Goal: Task Accomplishment & Management: Manage account settings

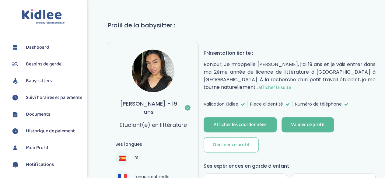
scroll to position [61, 0]
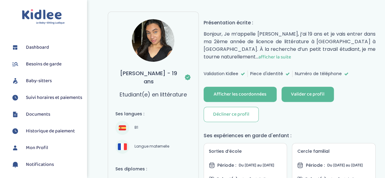
click at [31, 64] on span "Besoins de garde" at bounding box center [44, 63] width 36 height 7
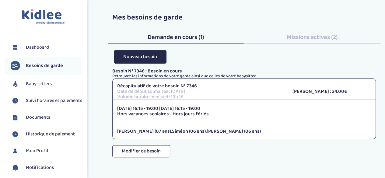
scroll to position [30, 0]
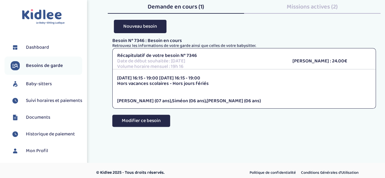
click at [142, 121] on button "Modifier ce besoin" at bounding box center [141, 121] width 58 height 12
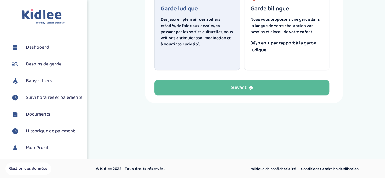
scroll to position [90, 0]
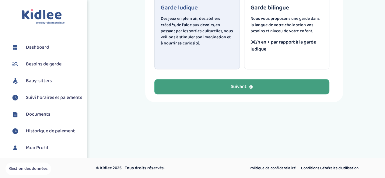
click at [243, 85] on div "Suivant" at bounding box center [241, 86] width 22 height 7
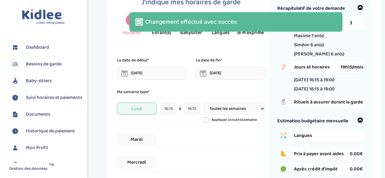
scroll to position [23, 0]
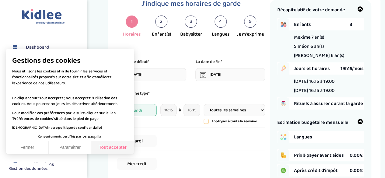
click at [119, 148] on button "Tout accepter" at bounding box center [112, 147] width 43 height 13
checkbox input "true"
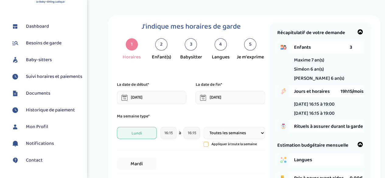
scroll to position [30, 0]
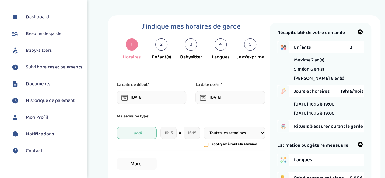
click at [41, 121] on span "Mon Profil" at bounding box center [37, 117] width 22 height 7
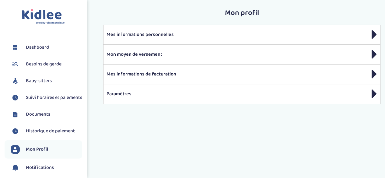
click at [36, 62] on span "Besoins de garde" at bounding box center [44, 63] width 36 height 7
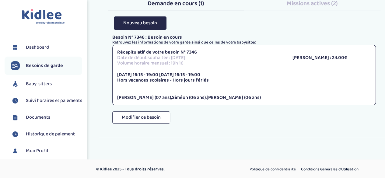
scroll to position [35, 0]
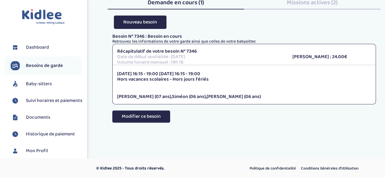
click at [134, 116] on button "Modifier ce besoin" at bounding box center [141, 116] width 58 height 12
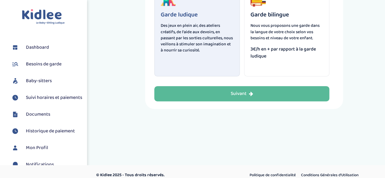
scroll to position [90, 0]
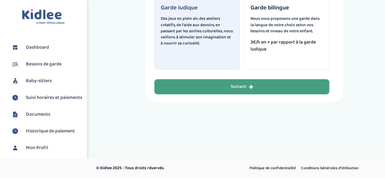
click at [250, 86] on icon "button" at bounding box center [251, 86] width 4 height 5
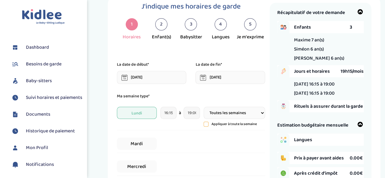
scroll to position [0, 0]
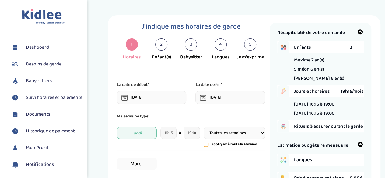
click at [123, 136] on span "Lundi" at bounding box center [137, 133] width 40 height 12
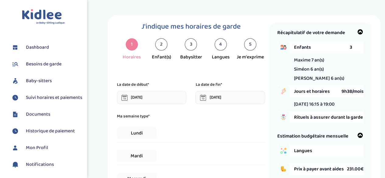
scroll to position [61, 0]
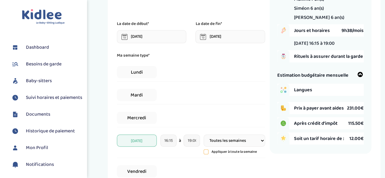
click at [133, 143] on span "[DATE]" at bounding box center [137, 140] width 40 height 12
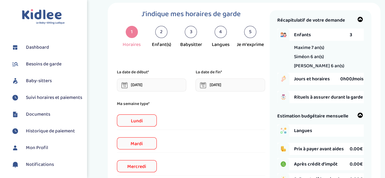
scroll to position [0, 0]
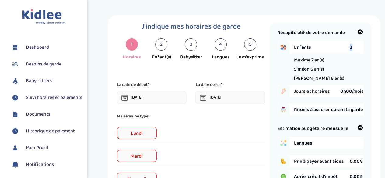
drag, startPoint x: 348, startPoint y: 47, endPoint x: 358, endPoint y: 45, distance: 9.5
click at [358, 45] on div "Enfants 3" at bounding box center [329, 47] width 70 height 12
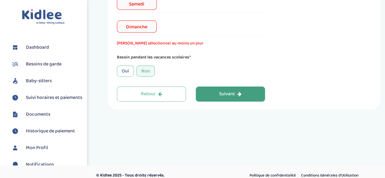
click at [201, 96] on button "Suivant" at bounding box center [229, 93] width 69 height 15
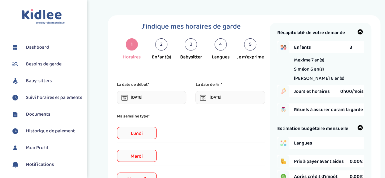
click at [361, 33] on icon at bounding box center [360, 32] width 6 height 6
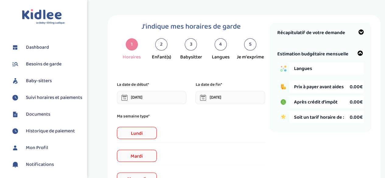
click at [42, 46] on span "Dashboard" at bounding box center [37, 47] width 23 height 7
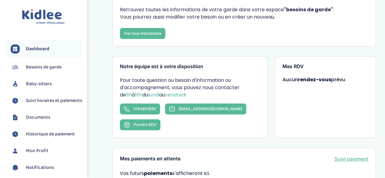
scroll to position [7, 0]
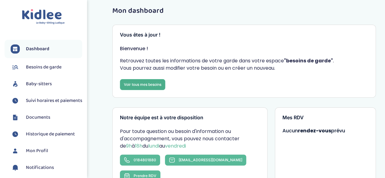
click at [132, 79] on link "Voir tous mes besoins" at bounding box center [142, 84] width 45 height 11
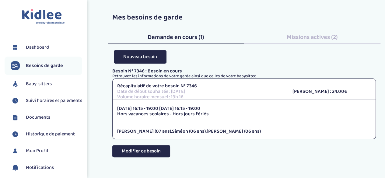
click at [136, 149] on button "Modifier ce besoin" at bounding box center [141, 151] width 58 height 12
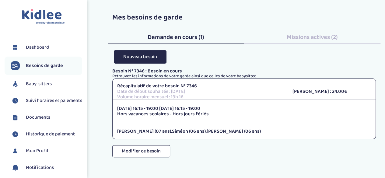
click at [317, 37] on span "Missions actives (2)" at bounding box center [311, 37] width 51 height 10
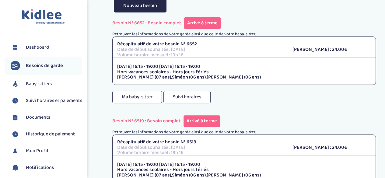
scroll to position [61, 0]
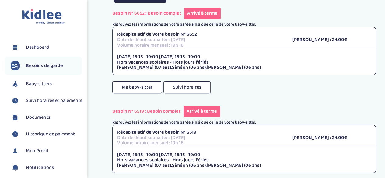
click at [195, 113] on span "Arrivé à terme" at bounding box center [201, 111] width 36 height 12
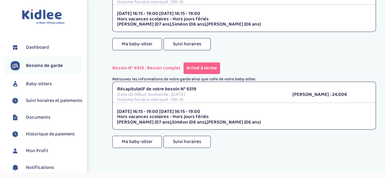
scroll to position [117, 0]
